Goal: Information Seeking & Learning: Learn about a topic

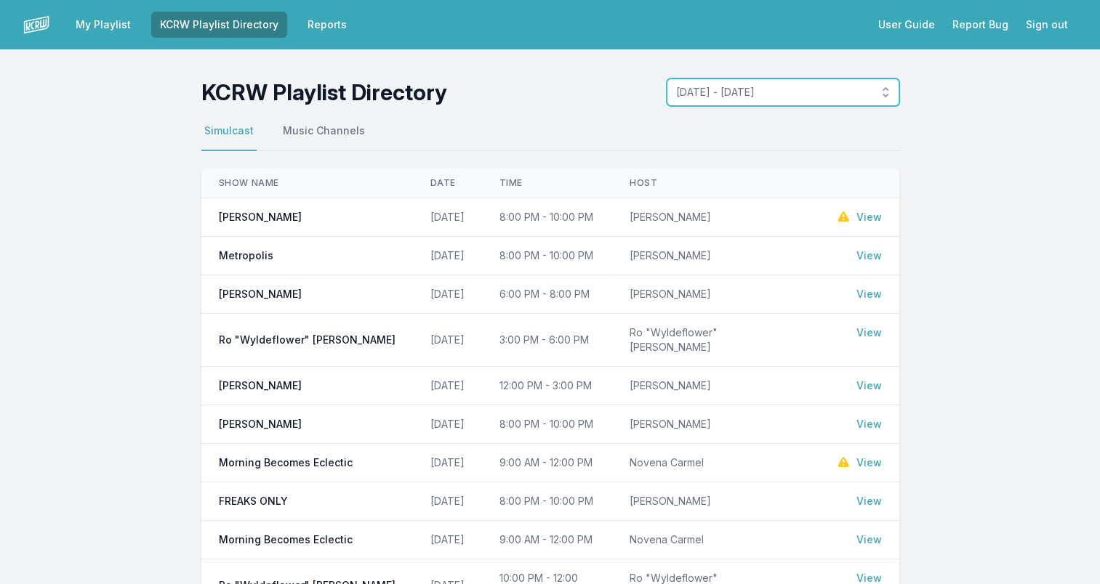
click at [884, 86] on button "[DATE] - [DATE]" at bounding box center [783, 92] width 233 height 28
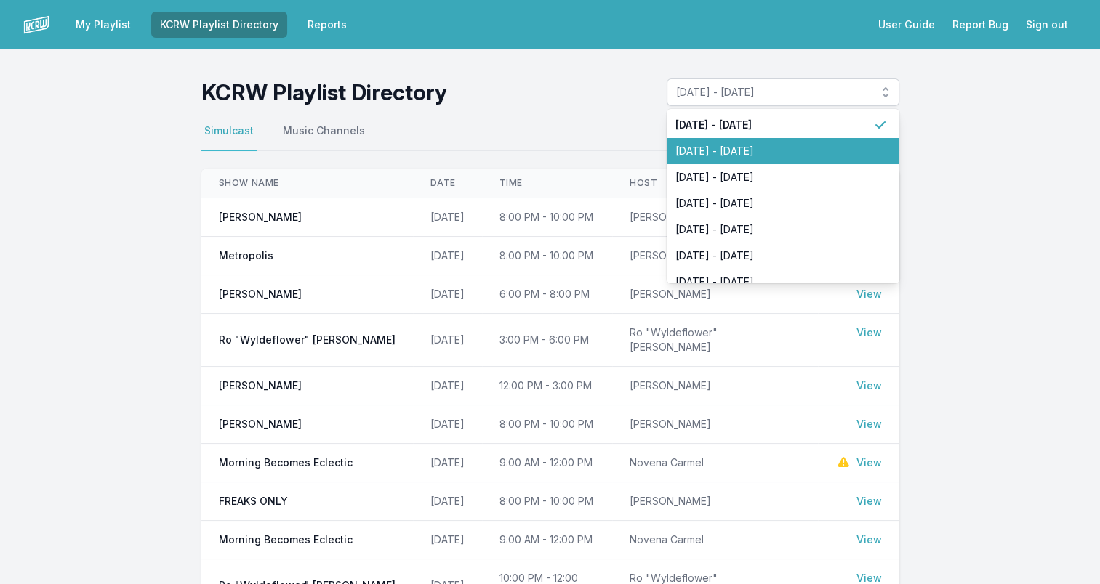
click at [806, 151] on span "[DATE] - [DATE]" at bounding box center [774, 151] width 198 height 15
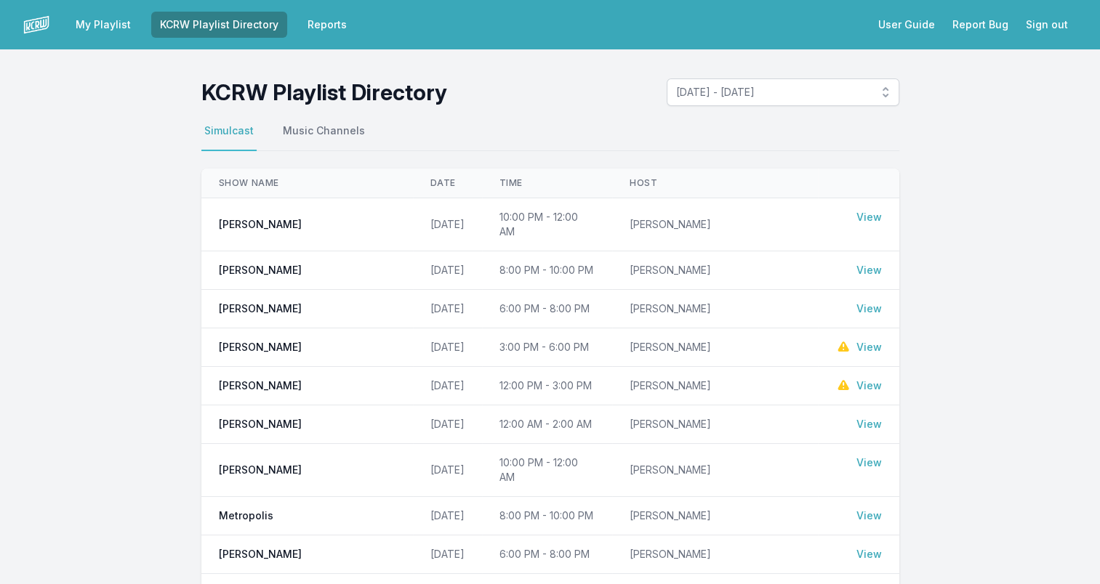
click at [879, 456] on link "View" at bounding box center [868, 463] width 25 height 15
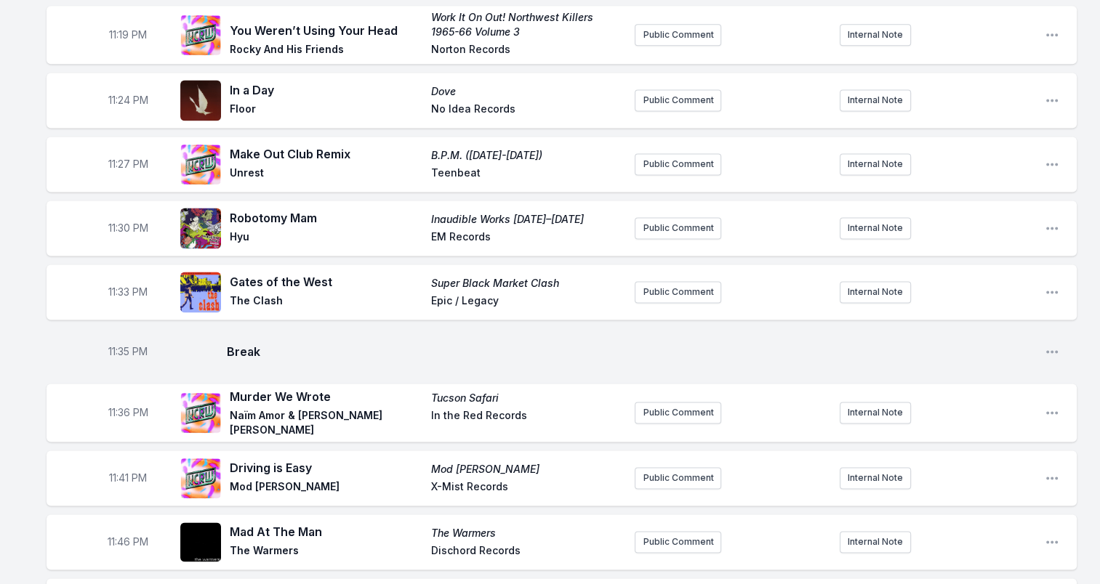
scroll to position [2035, 0]
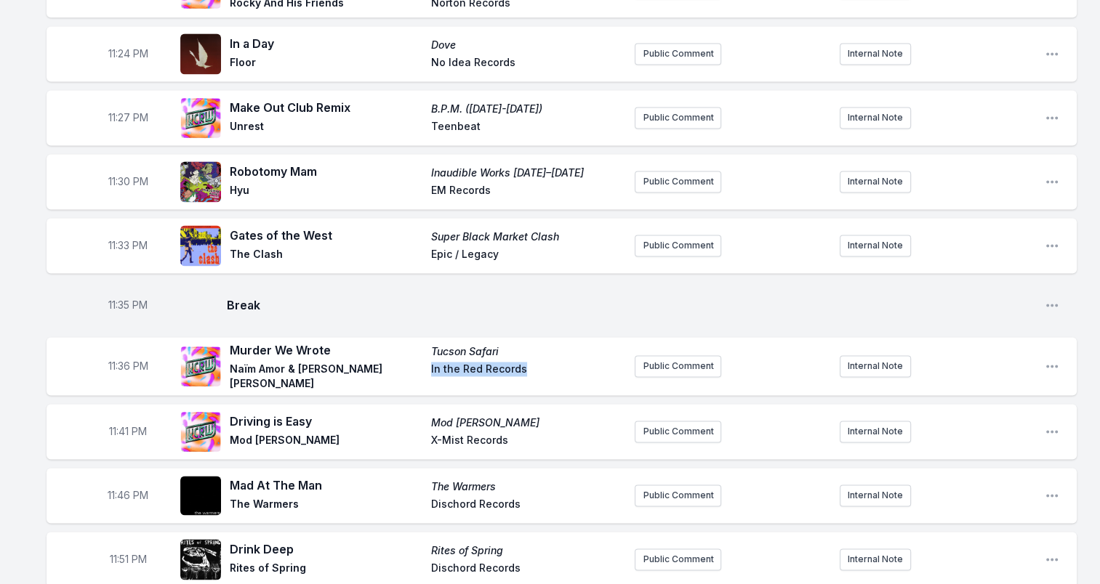
drag, startPoint x: 535, startPoint y: 355, endPoint x: 427, endPoint y: 356, distance: 108.3
click at [427, 356] on div "Murder We Wrote Tucson Safari Naïm Amor & [PERSON_NAME] [PERSON_NAME] In the Re…" at bounding box center [426, 366] width 393 height 49
drag, startPoint x: 427, startPoint y: 356, endPoint x: 441, endPoint y: 357, distance: 14.6
copy span "In the Red Records"
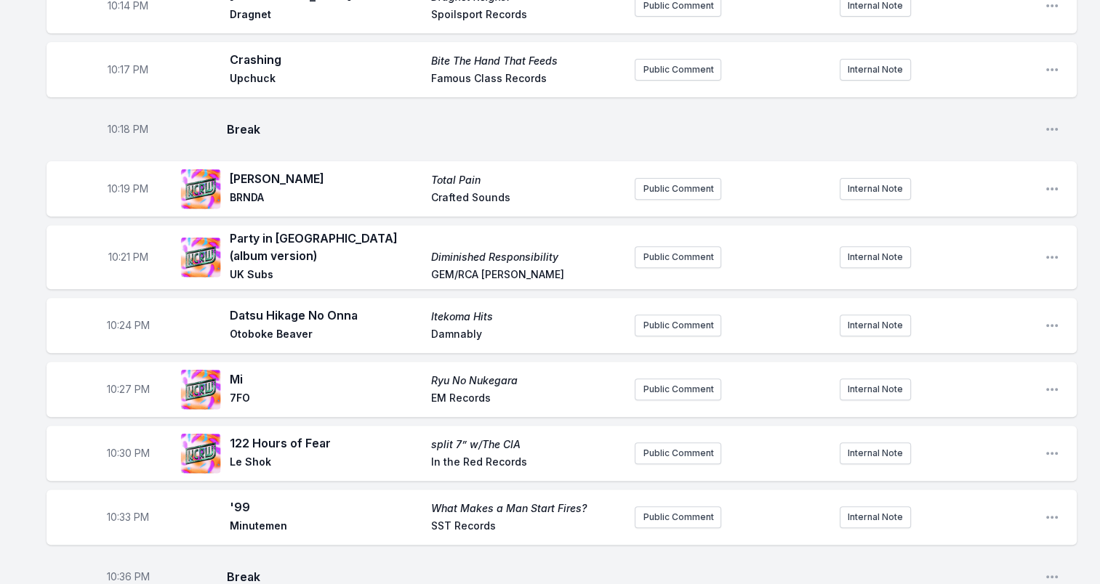
scroll to position [436, 0]
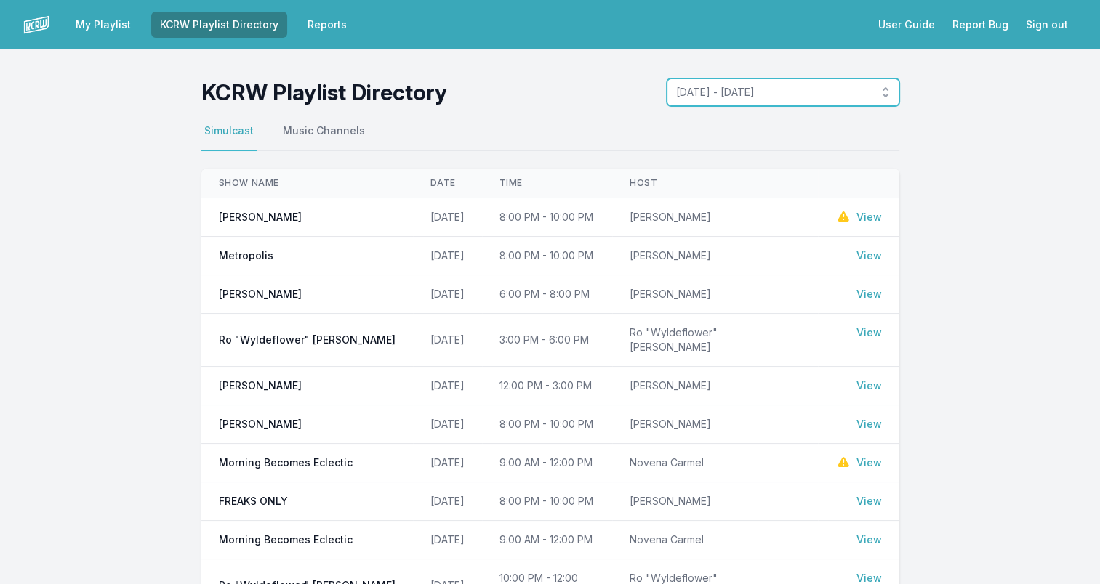
click at [885, 92] on button "[DATE] - [DATE]" at bounding box center [783, 92] width 233 height 28
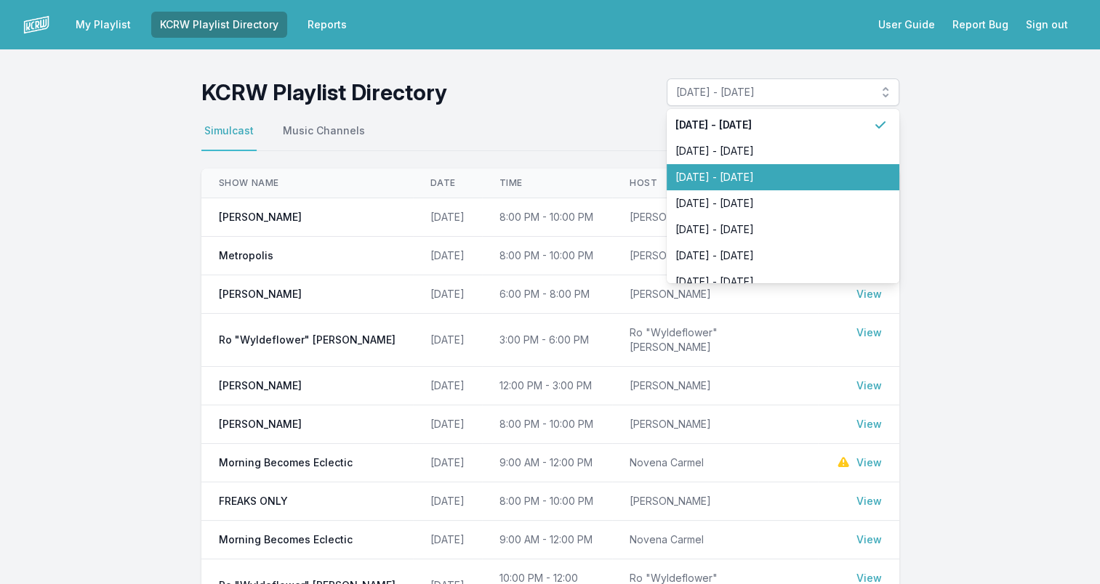
click at [735, 177] on span "[DATE] - [DATE]" at bounding box center [774, 177] width 198 height 15
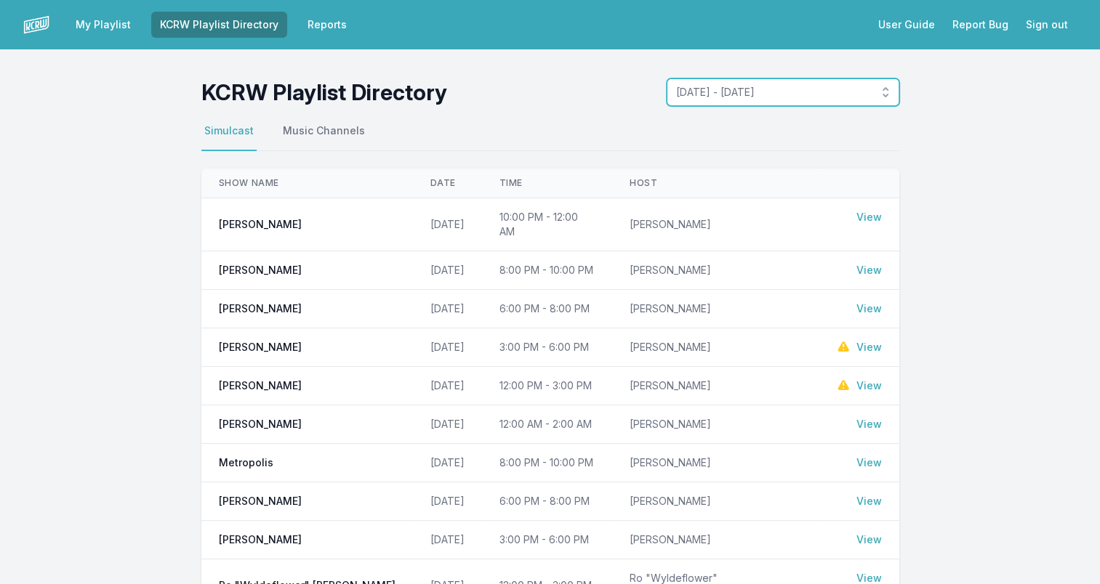
click at [886, 89] on button "[DATE] - [DATE]" at bounding box center [783, 92] width 233 height 28
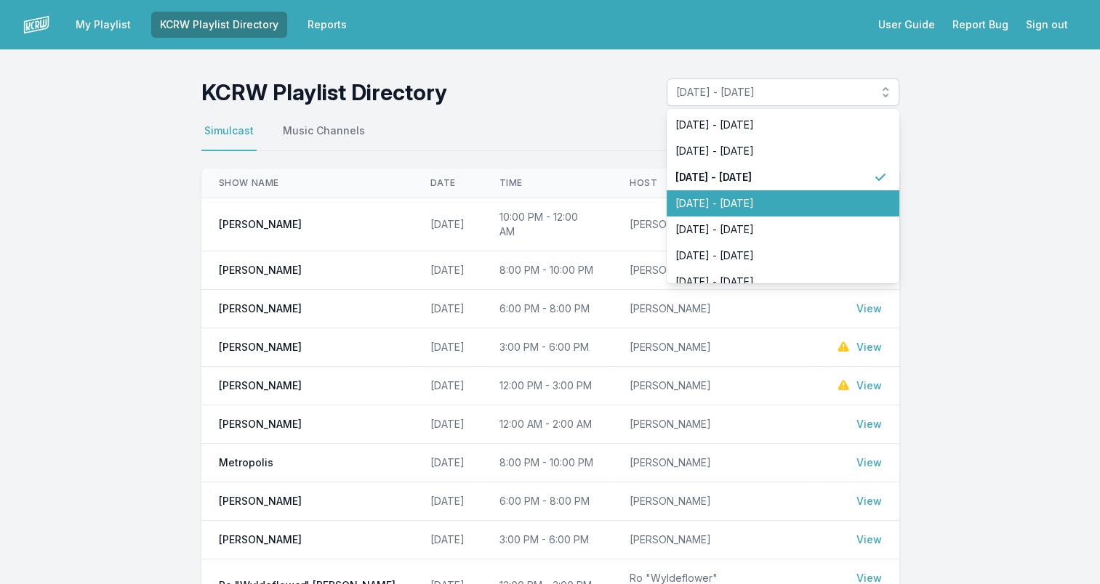
click at [721, 204] on span "[DATE] - [DATE]" at bounding box center [774, 203] width 198 height 15
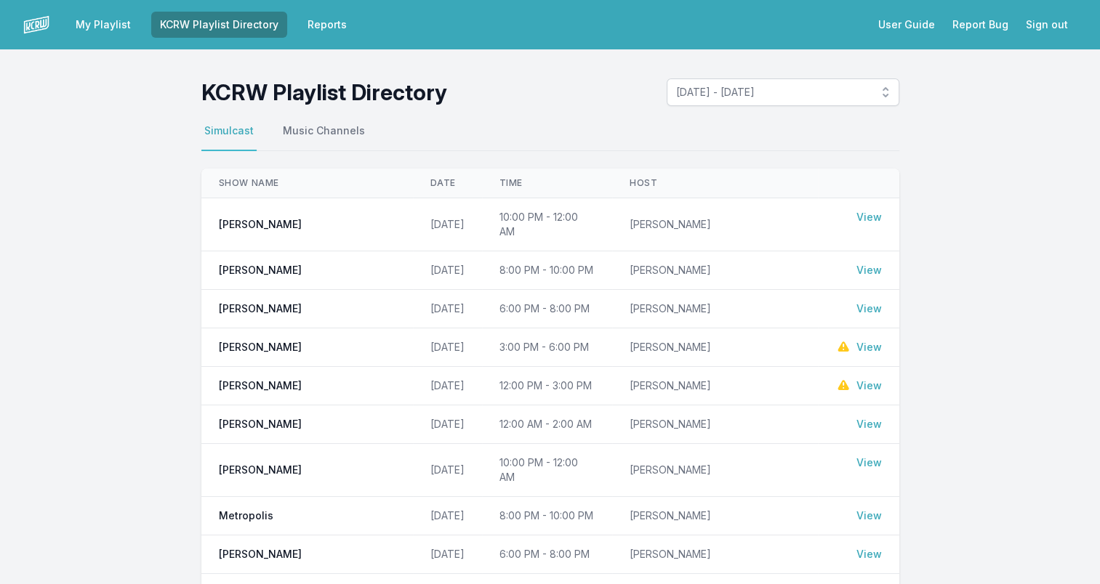
click at [879, 456] on link "View" at bounding box center [868, 463] width 25 height 15
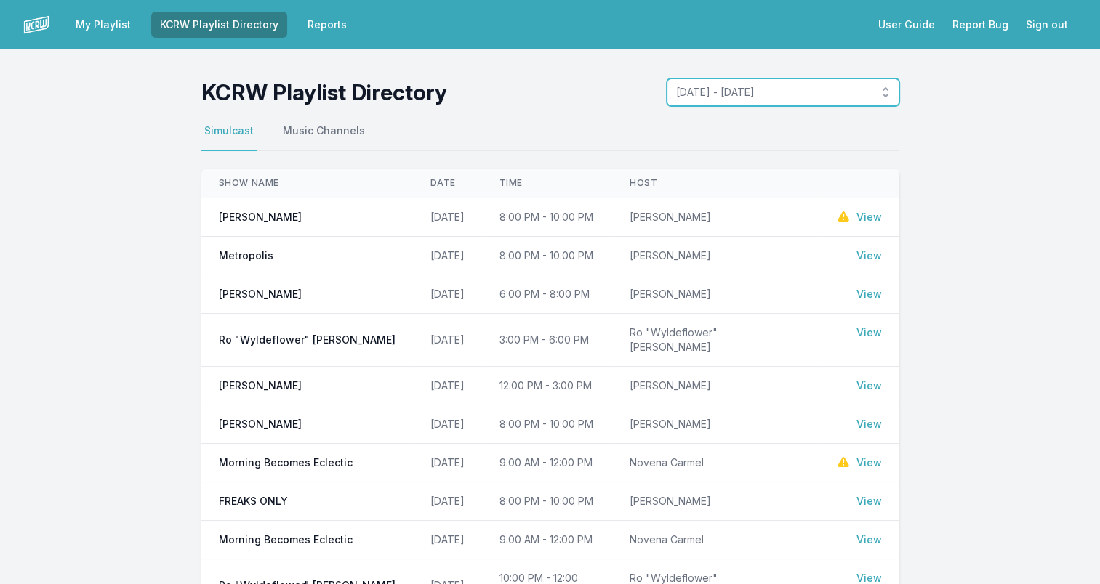
click at [886, 90] on button "[DATE] - [DATE]" at bounding box center [783, 92] width 233 height 28
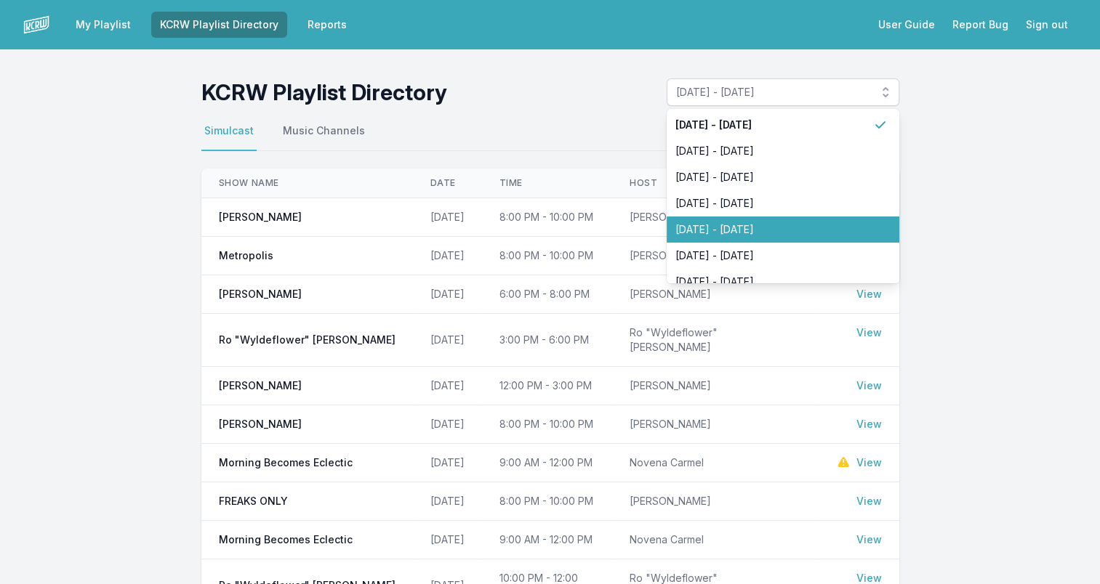
click at [851, 227] on span "[DATE] - [DATE]" at bounding box center [774, 229] width 198 height 15
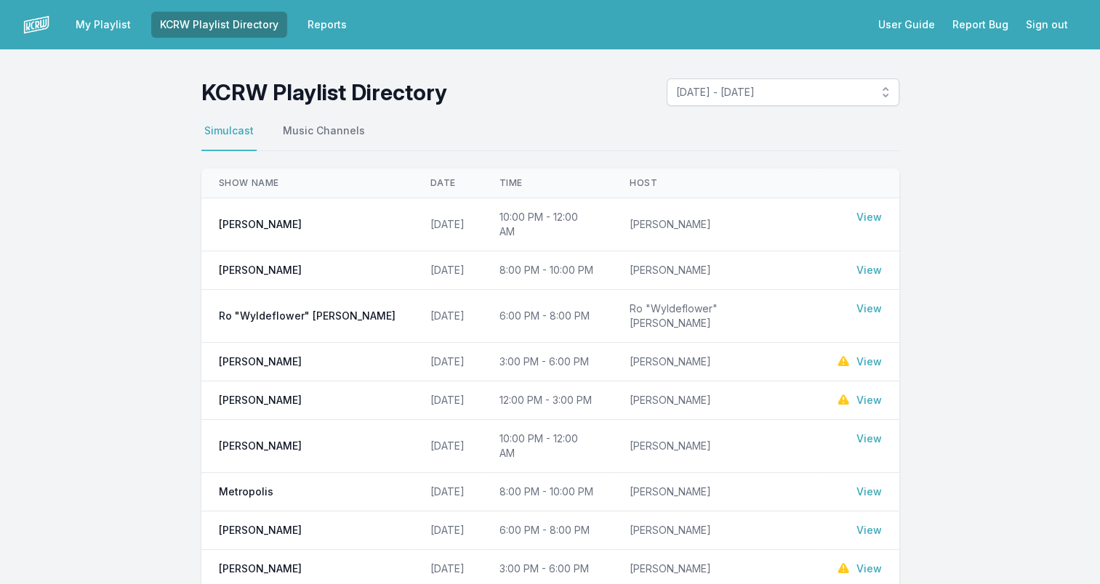
click at [869, 432] on link "View" at bounding box center [868, 439] width 25 height 15
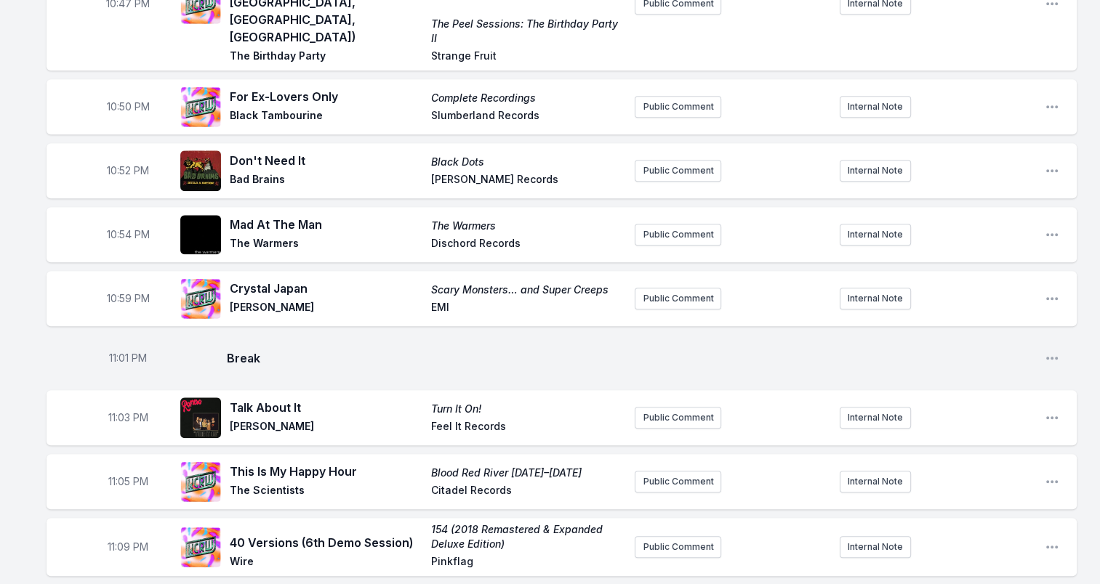
scroll to position [1454, 0]
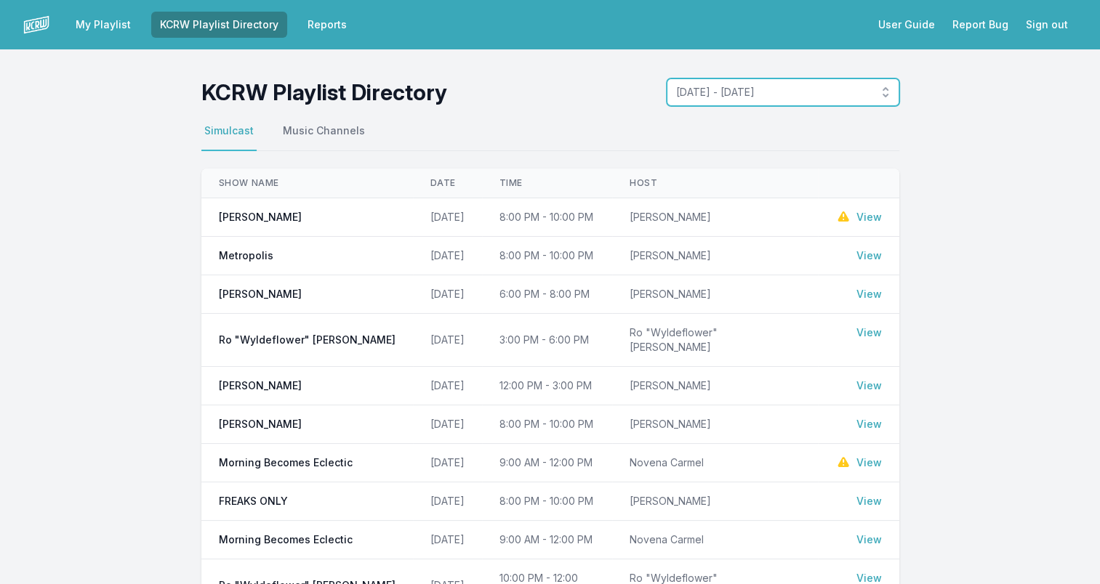
click at [884, 87] on button "[DATE] - [DATE]" at bounding box center [783, 92] width 233 height 28
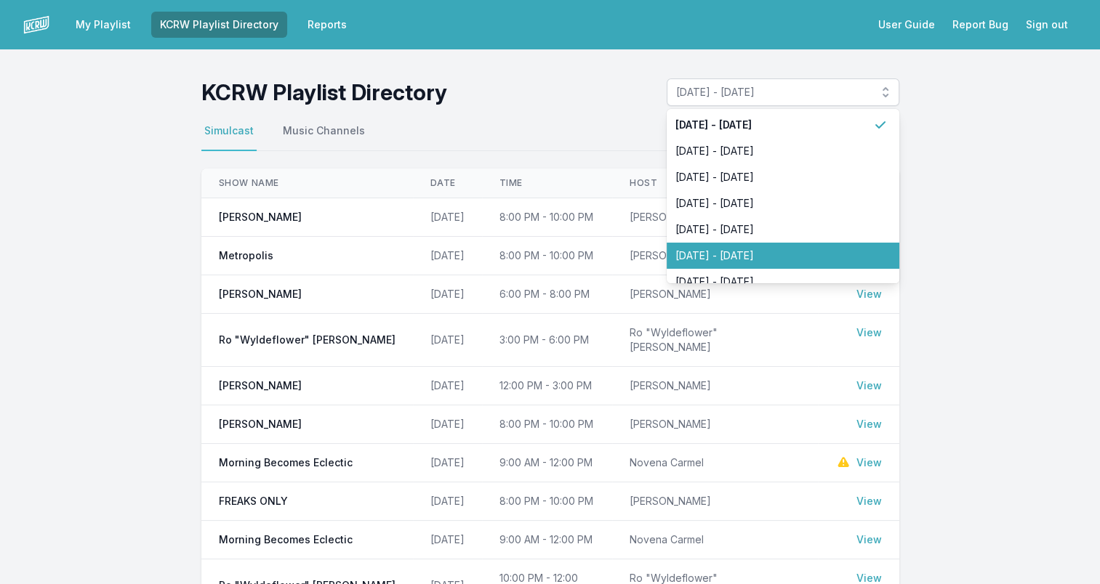
click at [758, 257] on span "[DATE] - [DATE]" at bounding box center [774, 256] width 198 height 15
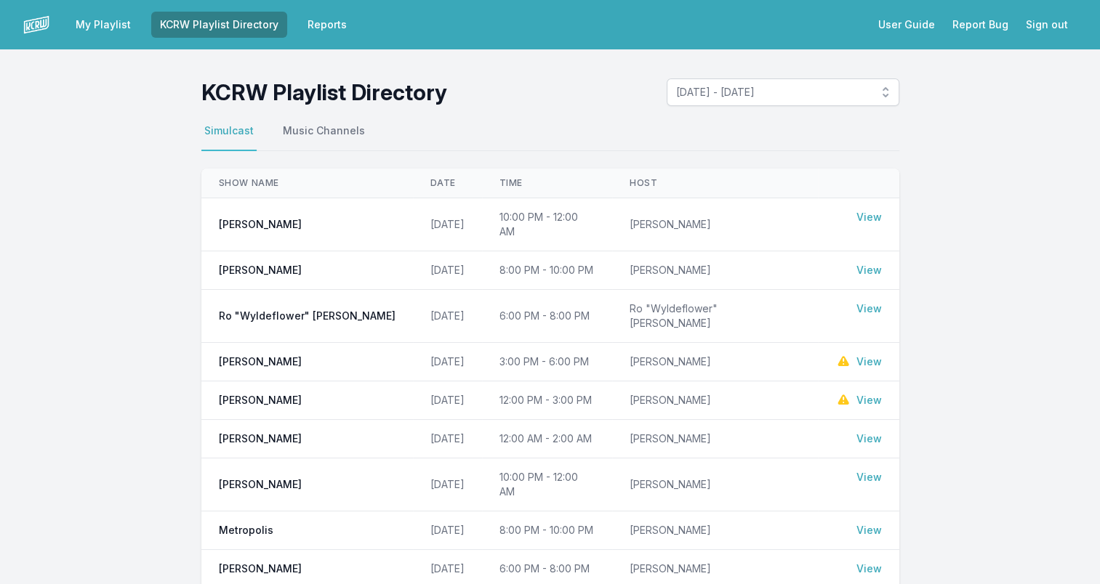
click at [874, 470] on link "View" at bounding box center [868, 477] width 25 height 15
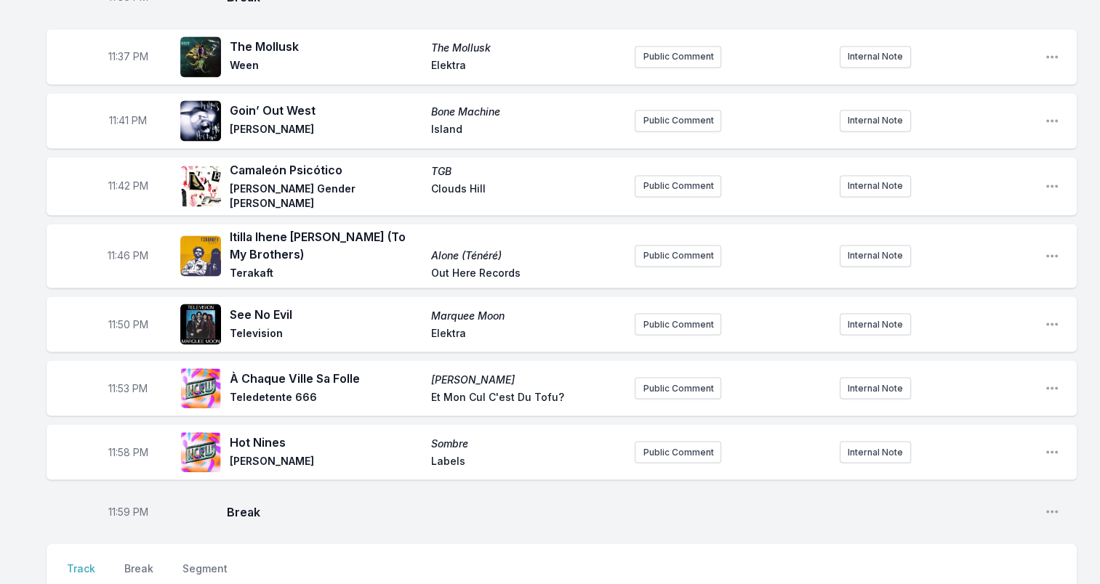
scroll to position [2544, 0]
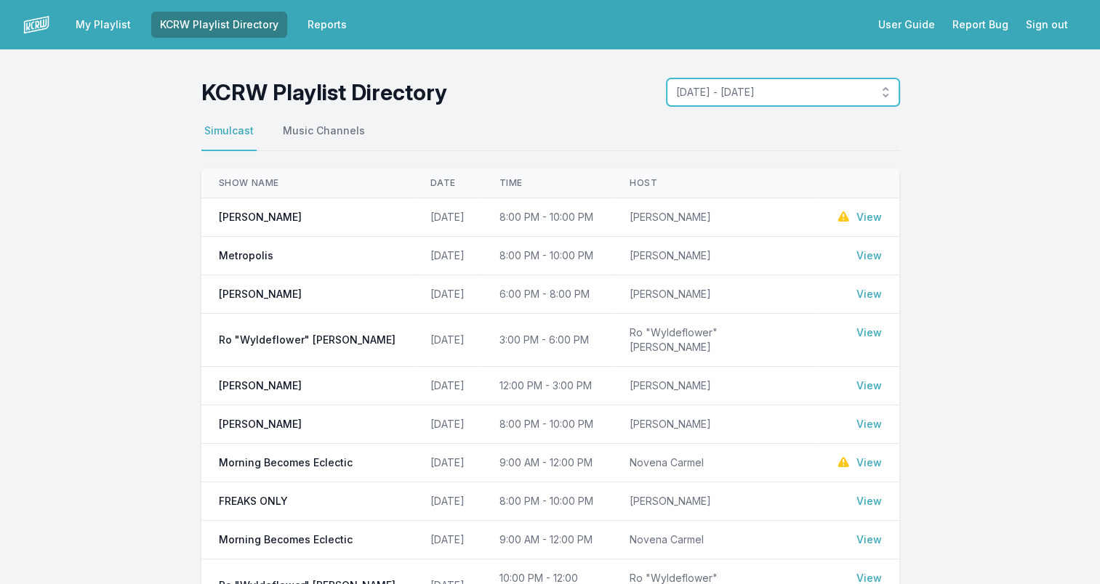
click at [878, 92] on button "[DATE] - [DATE]" at bounding box center [783, 92] width 233 height 28
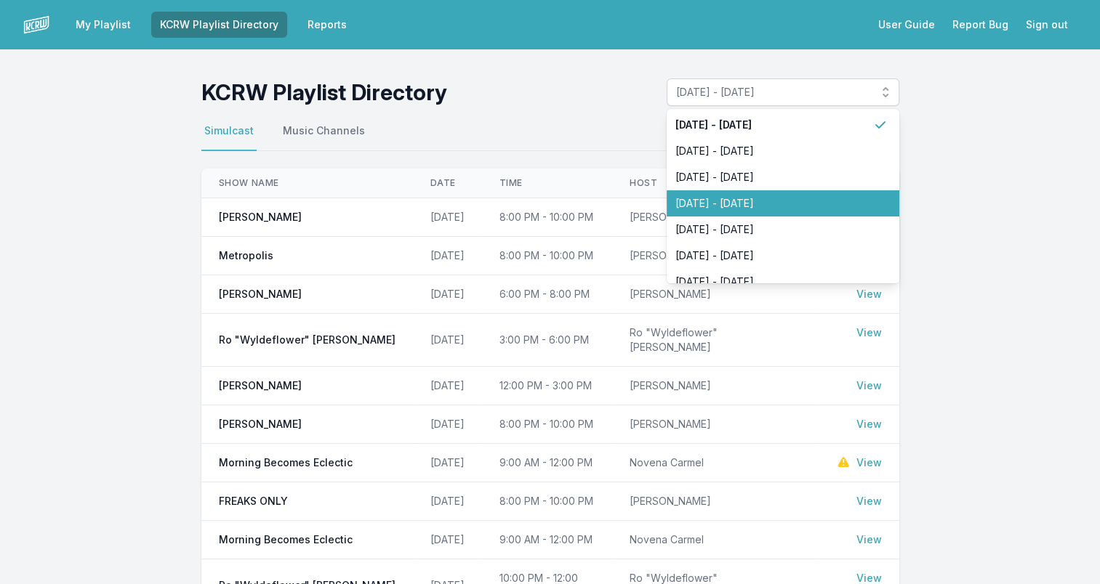
scroll to position [73, 0]
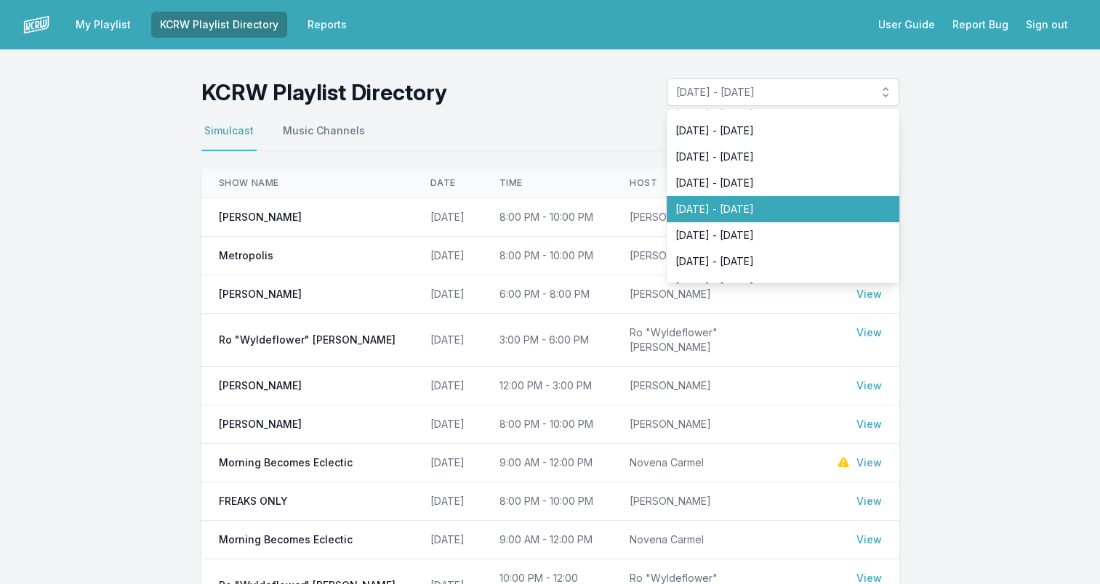
click at [766, 212] on span "[DATE] - [DATE]" at bounding box center [774, 209] width 198 height 15
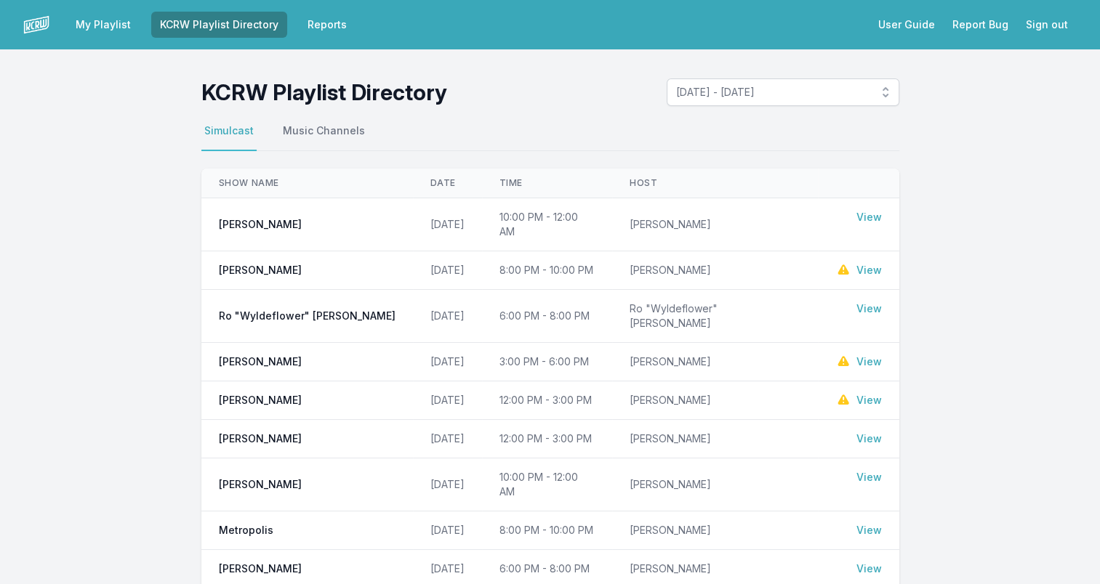
click at [868, 470] on link "View" at bounding box center [868, 477] width 25 height 15
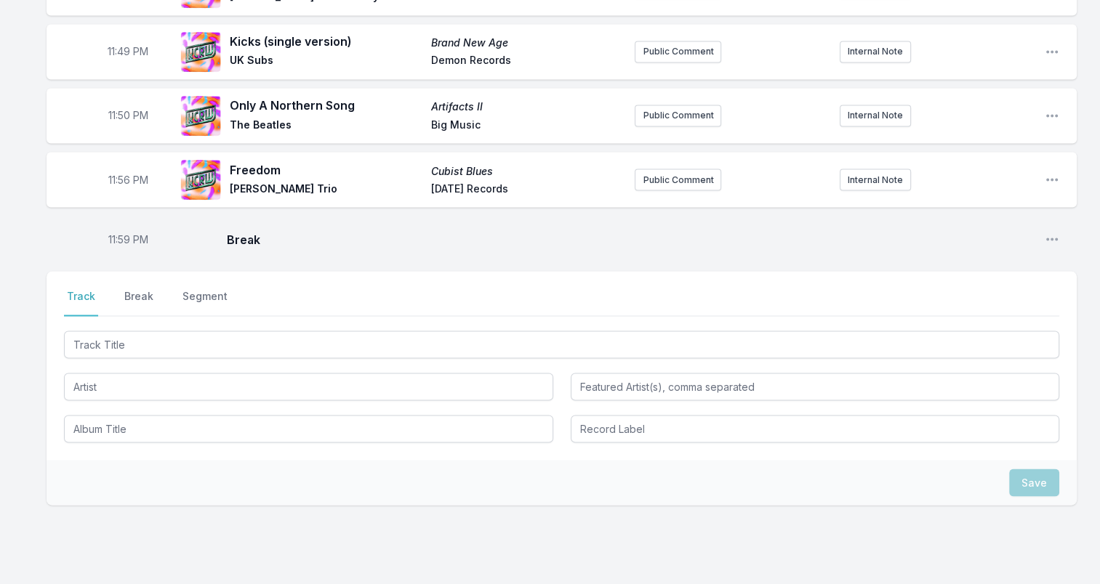
scroll to position [2652, 0]
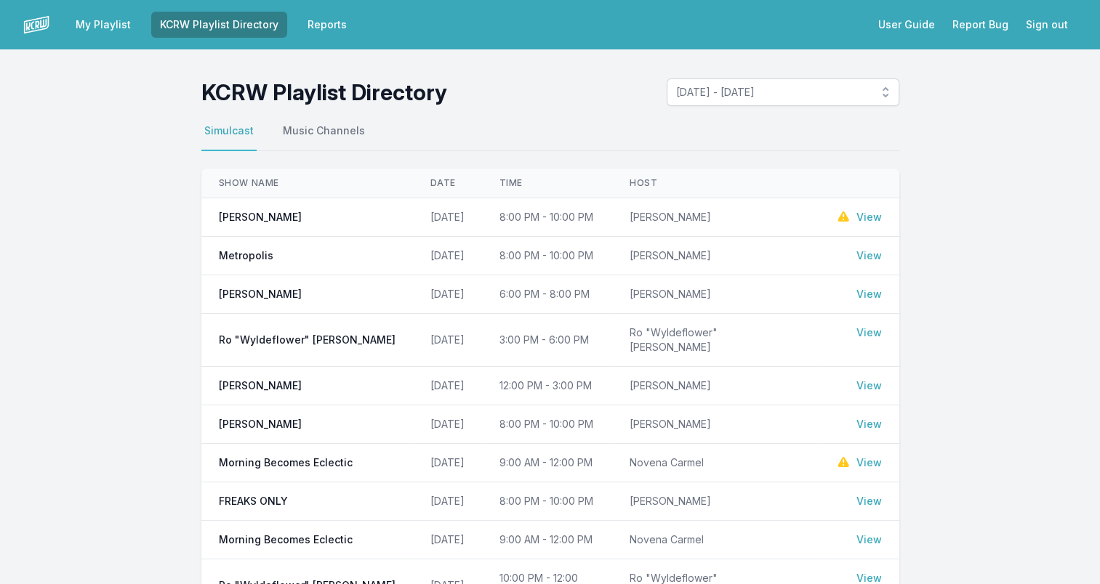
click at [869, 254] on link "View" at bounding box center [868, 256] width 25 height 15
